Goal: Find contact information

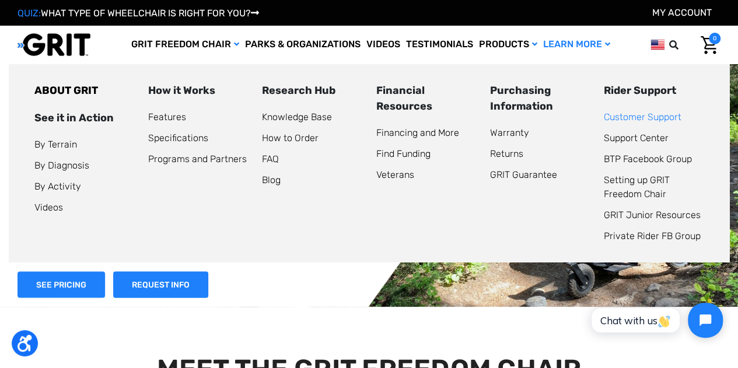
click at [615, 115] on link "Customer Support" at bounding box center [643, 116] width 78 height 11
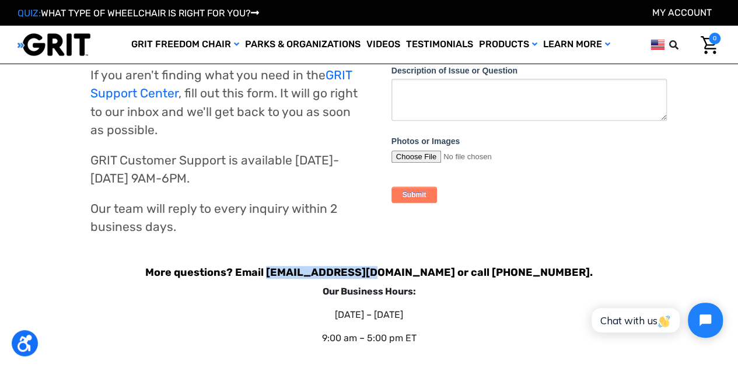
drag, startPoint x: 420, startPoint y: 274, endPoint x: 324, endPoint y: 275, distance: 95.7
click at [324, 275] on b "More questions? Email support@gogrit.us or call 877-345-4748." at bounding box center [369, 272] width 448 height 13
copy b "support@gogrit.us"
drag, startPoint x: 532, startPoint y: 271, endPoint x: 454, endPoint y: 270, distance: 78.2
click at [454, 270] on b "More questions? Email support@gogrit.us or call 877-345-4748." at bounding box center [369, 272] width 448 height 13
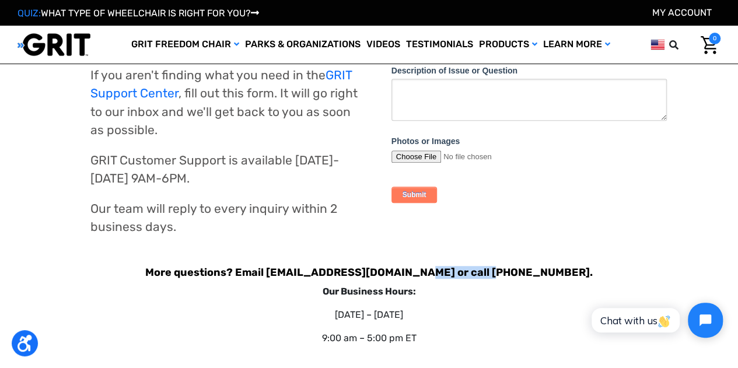
copy b "877-345-4748"
